Goal: Task Accomplishment & Management: Use online tool/utility

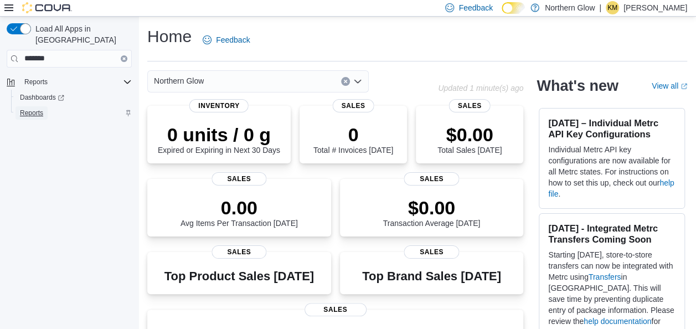
drag, startPoint x: 40, startPoint y: 99, endPoint x: 71, endPoint y: 96, distance: 31.1
click at [41, 109] on span "Reports" at bounding box center [31, 113] width 23 height 9
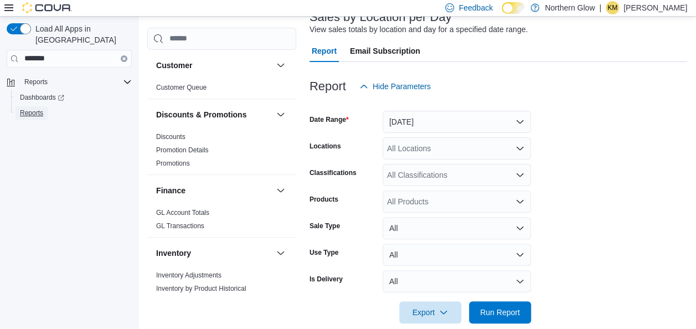
scroll to position [94, 0]
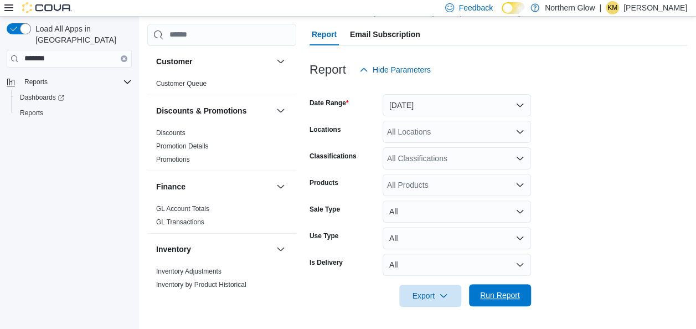
click at [502, 288] on span "Run Report" at bounding box center [500, 295] width 49 height 22
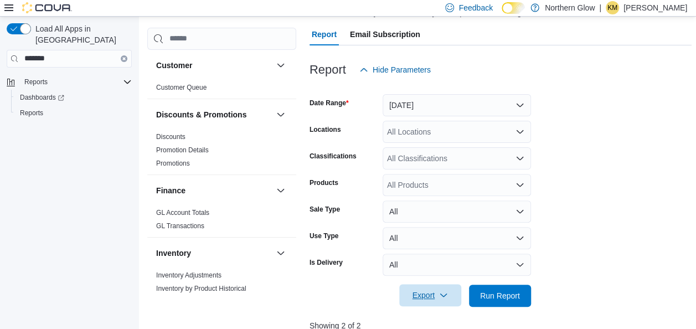
click at [416, 297] on span "Export" at bounding box center [430, 295] width 49 height 22
click at [433, 254] on span "Export to Csv" at bounding box center [432, 251] width 50 height 9
click at [676, 52] on div at bounding box center [501, 51] width 382 height 13
click at [659, 13] on p "[PERSON_NAME]" at bounding box center [656, 7] width 64 height 13
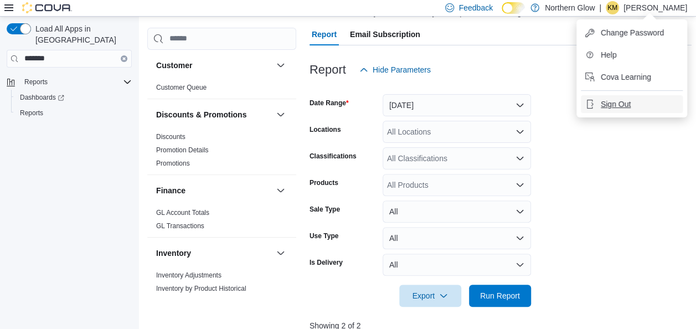
click at [615, 101] on span "Sign Out" at bounding box center [616, 104] width 30 height 11
